Goal: Task Accomplishment & Management: Manage account settings

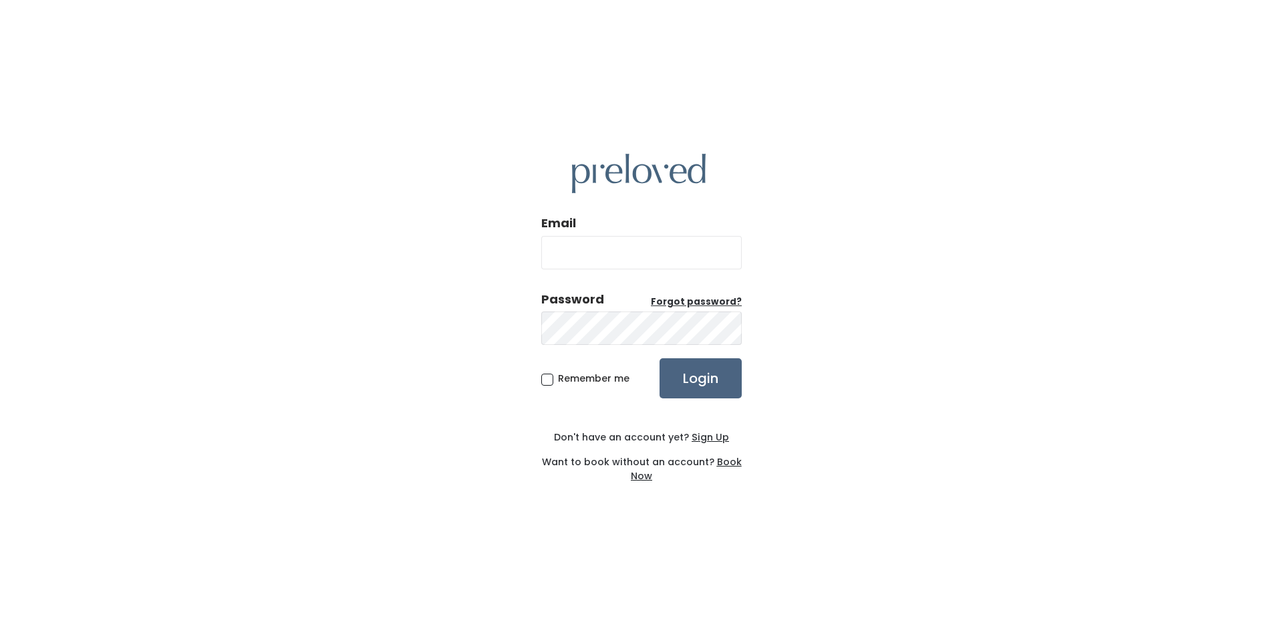
type input "cindyspurses@gmail.com"
click at [699, 378] on input "Login" at bounding box center [701, 378] width 82 height 40
click at [723, 374] on input "Login" at bounding box center [701, 378] width 82 height 40
click at [704, 376] on input "Login" at bounding box center [701, 378] width 82 height 40
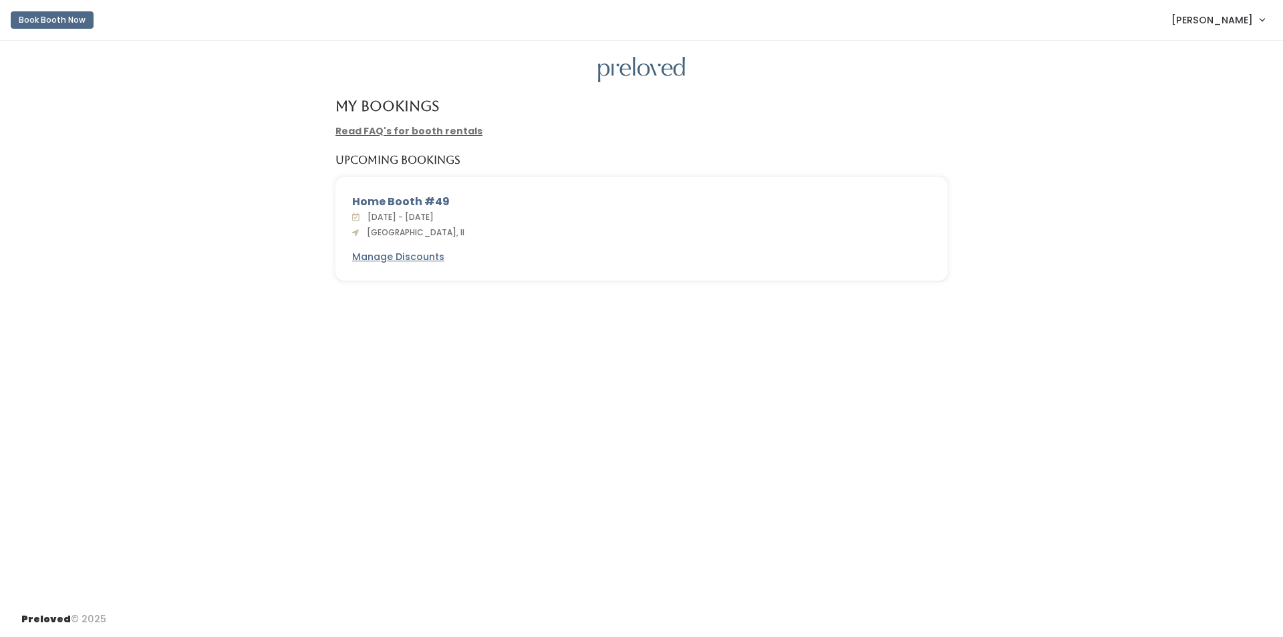
click at [392, 197] on div "Home Booth #49" at bounding box center [641, 202] width 579 height 16
click at [1266, 21] on link "[PERSON_NAME]" at bounding box center [1218, 19] width 120 height 29
click at [1208, 51] on link "My bookings" at bounding box center [1218, 53] width 120 height 24
click at [405, 136] on link "Read FAQ's for booth rentals" at bounding box center [409, 130] width 147 height 13
